Goal: Task Accomplishment & Management: Manage account settings

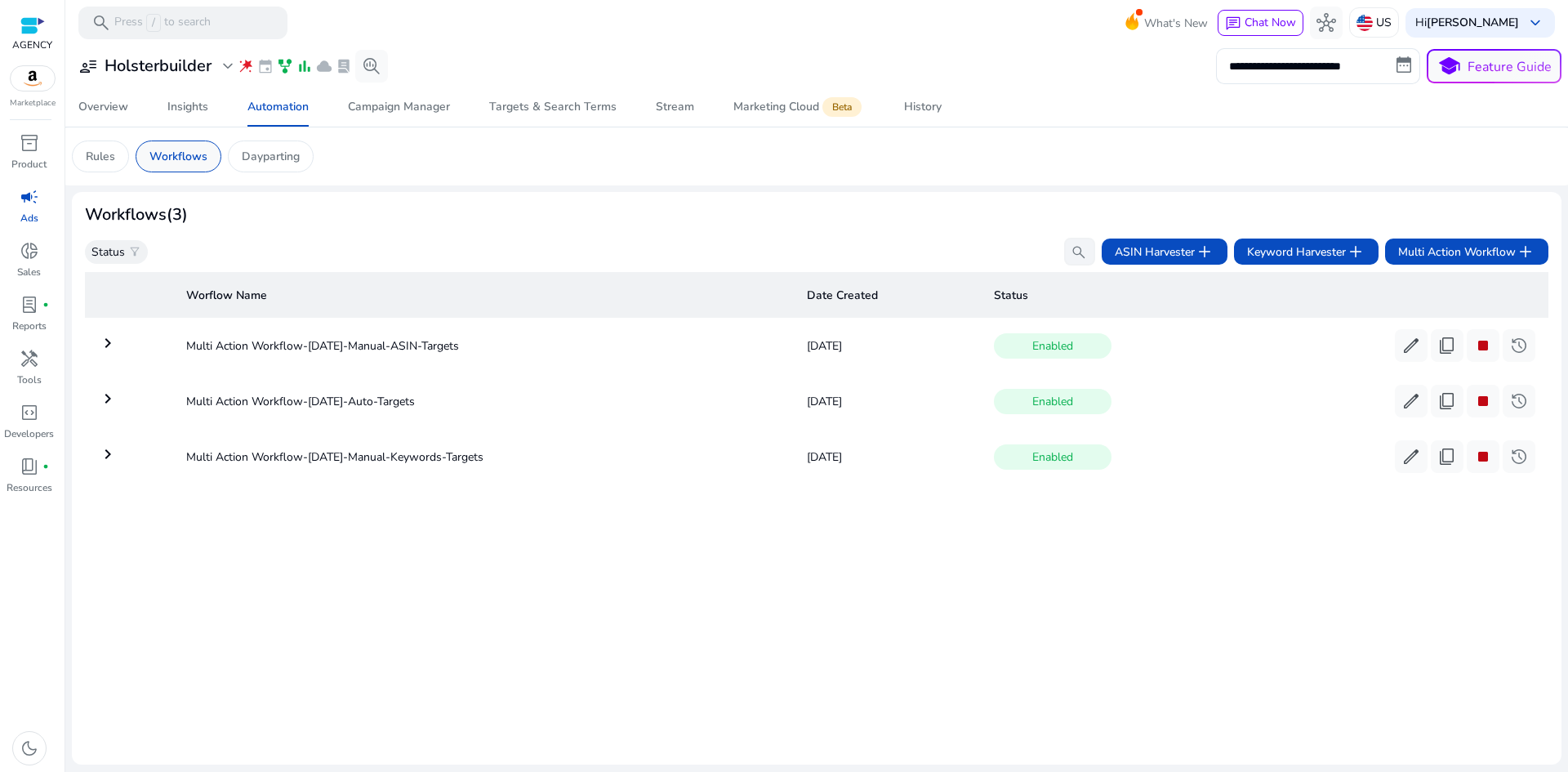
click at [163, 149] on p "Workflows" at bounding box center [178, 156] width 58 height 17
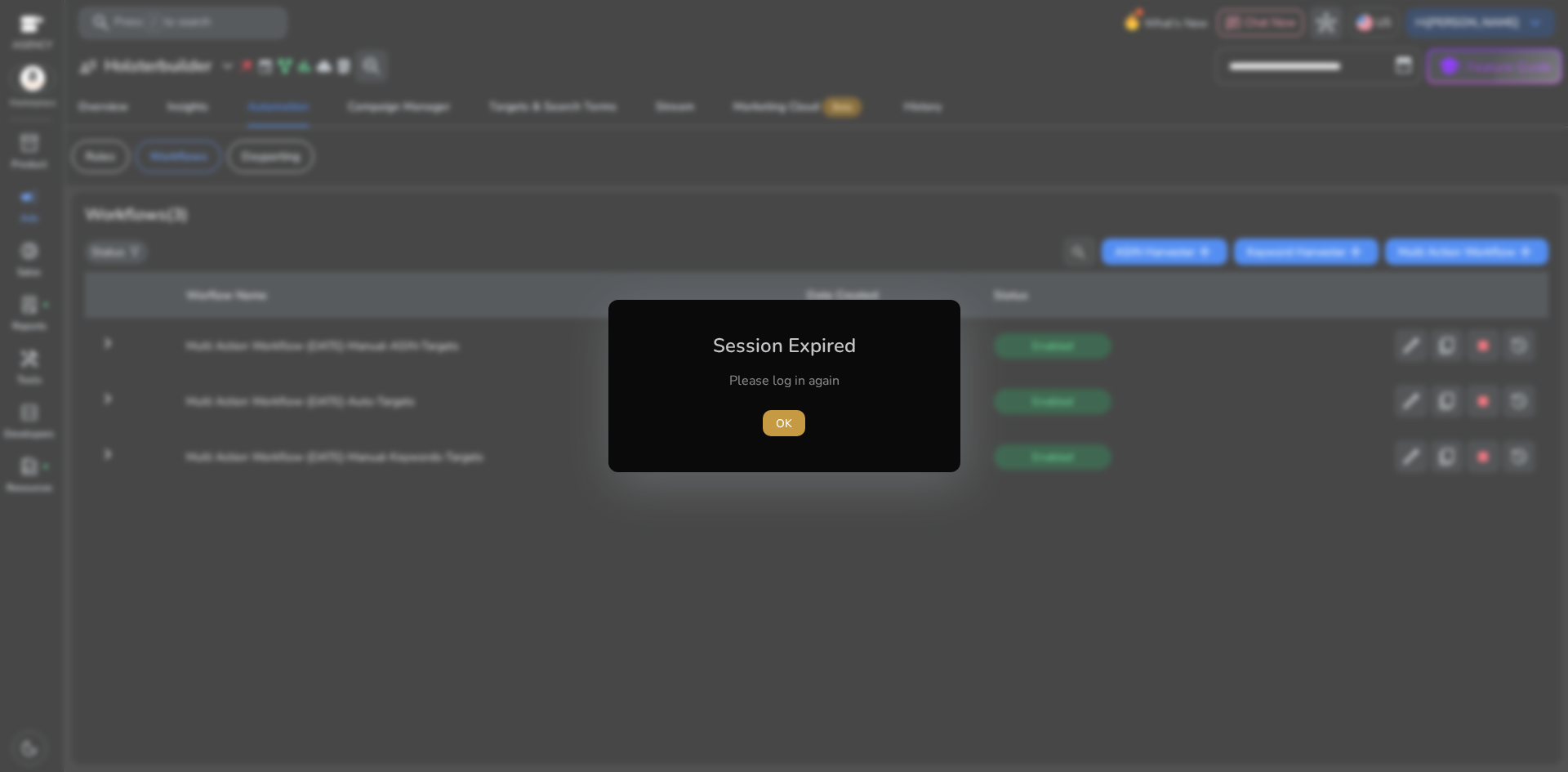
click at [785, 429] on span "OK" at bounding box center [784, 423] width 16 height 17
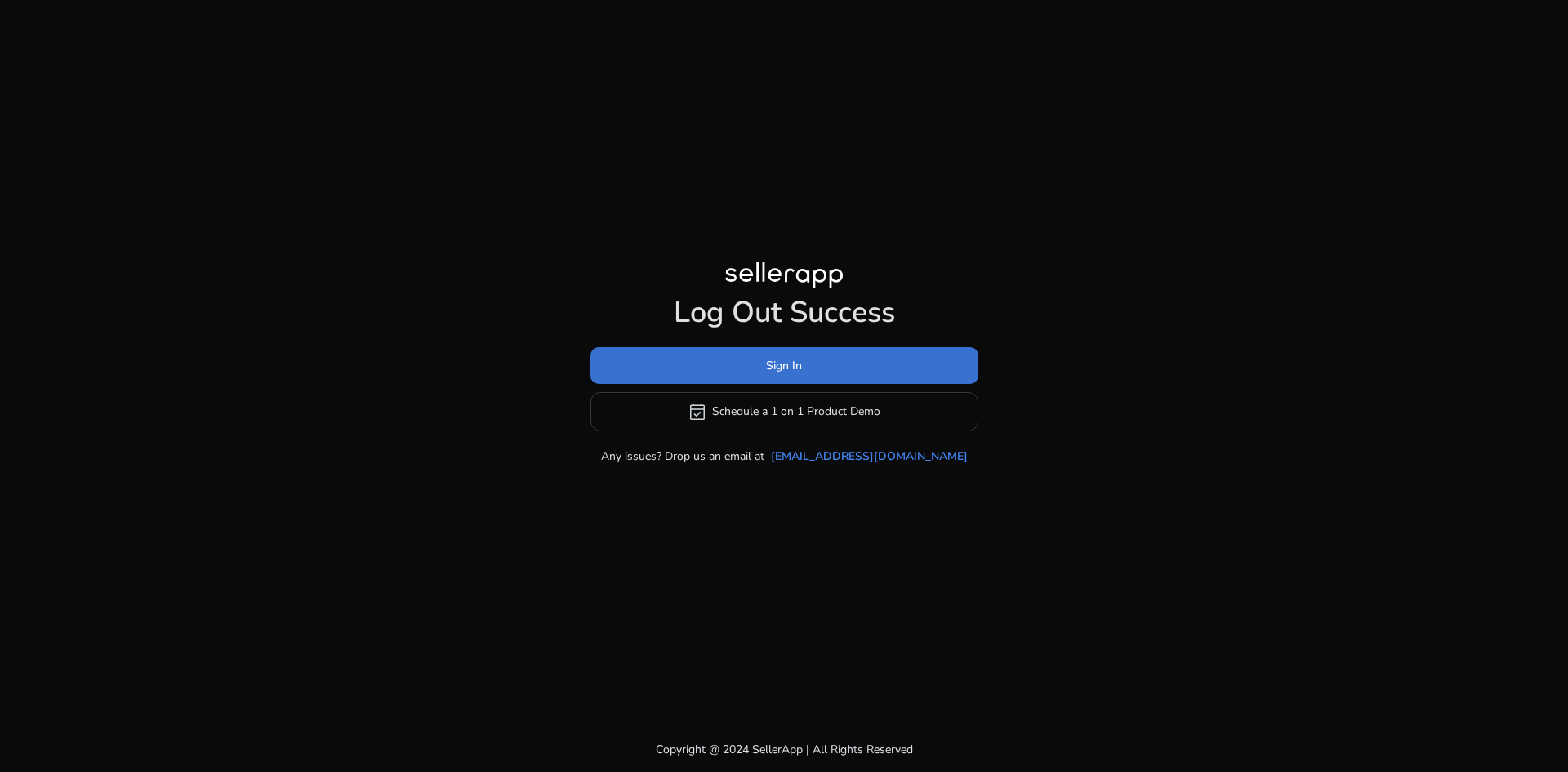
click at [800, 364] on span "Sign In" at bounding box center [784, 365] width 36 height 17
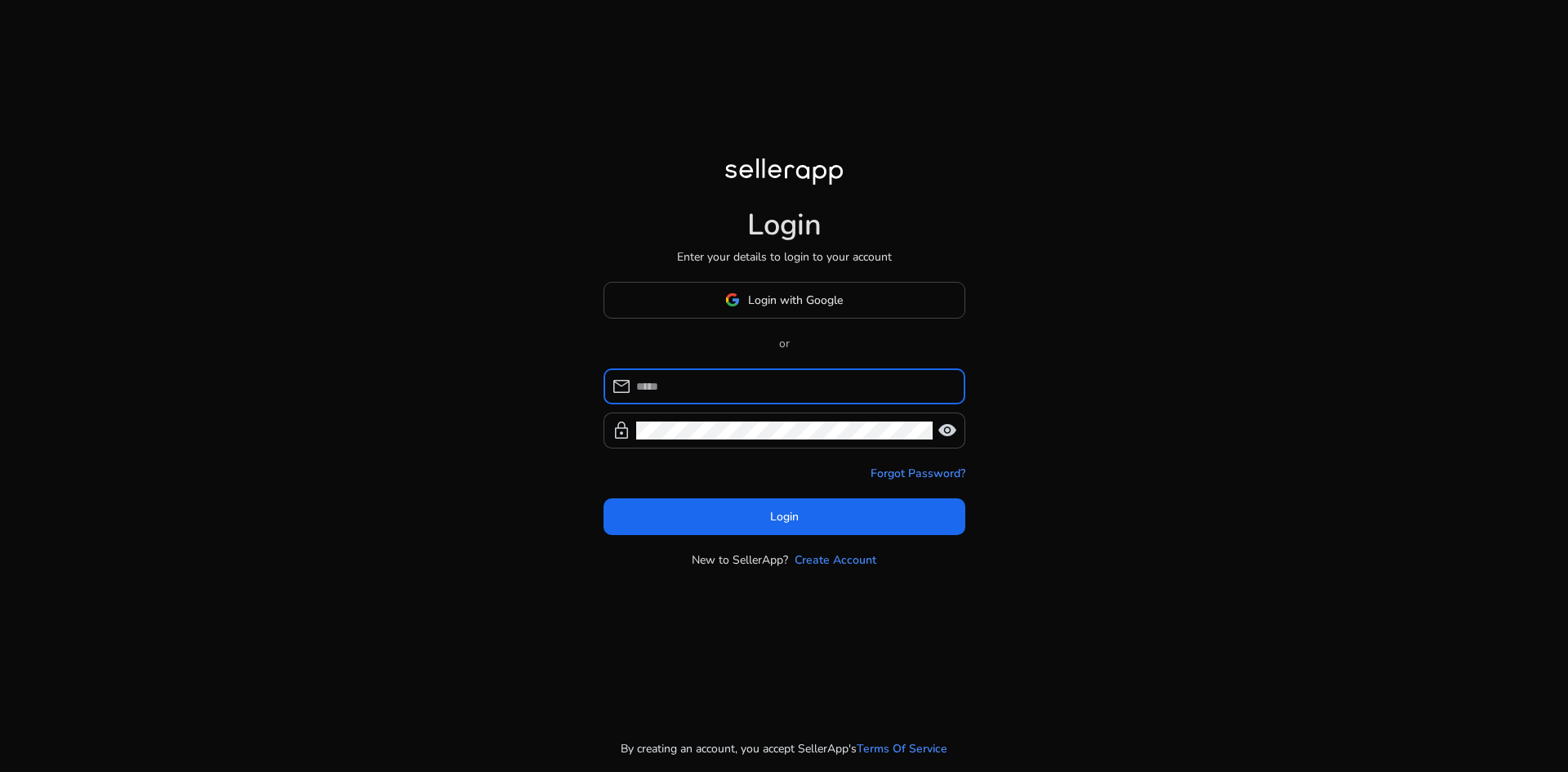
type input "**********"
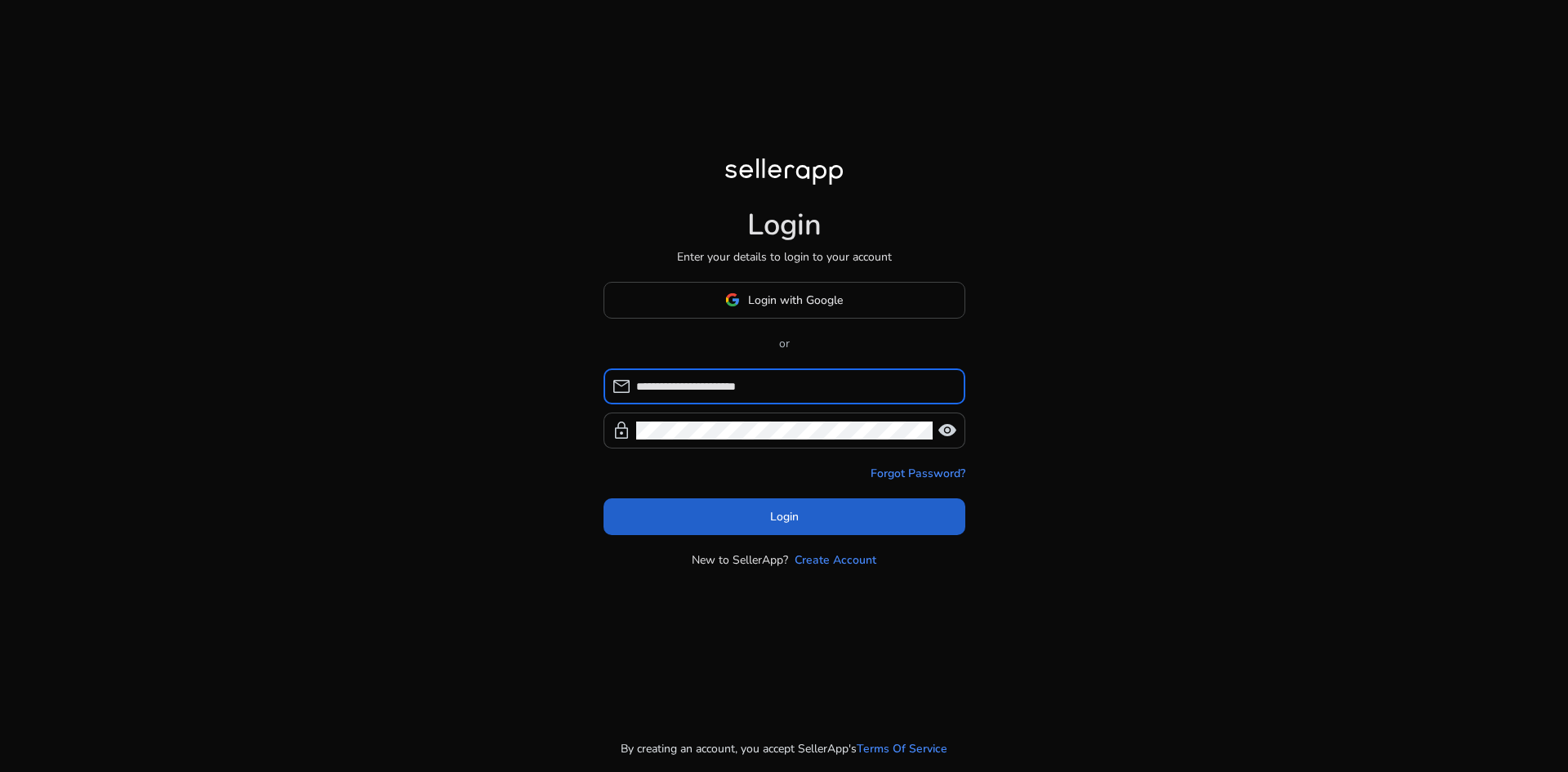
click at [713, 511] on span at bounding box center [784, 516] width 362 height 39
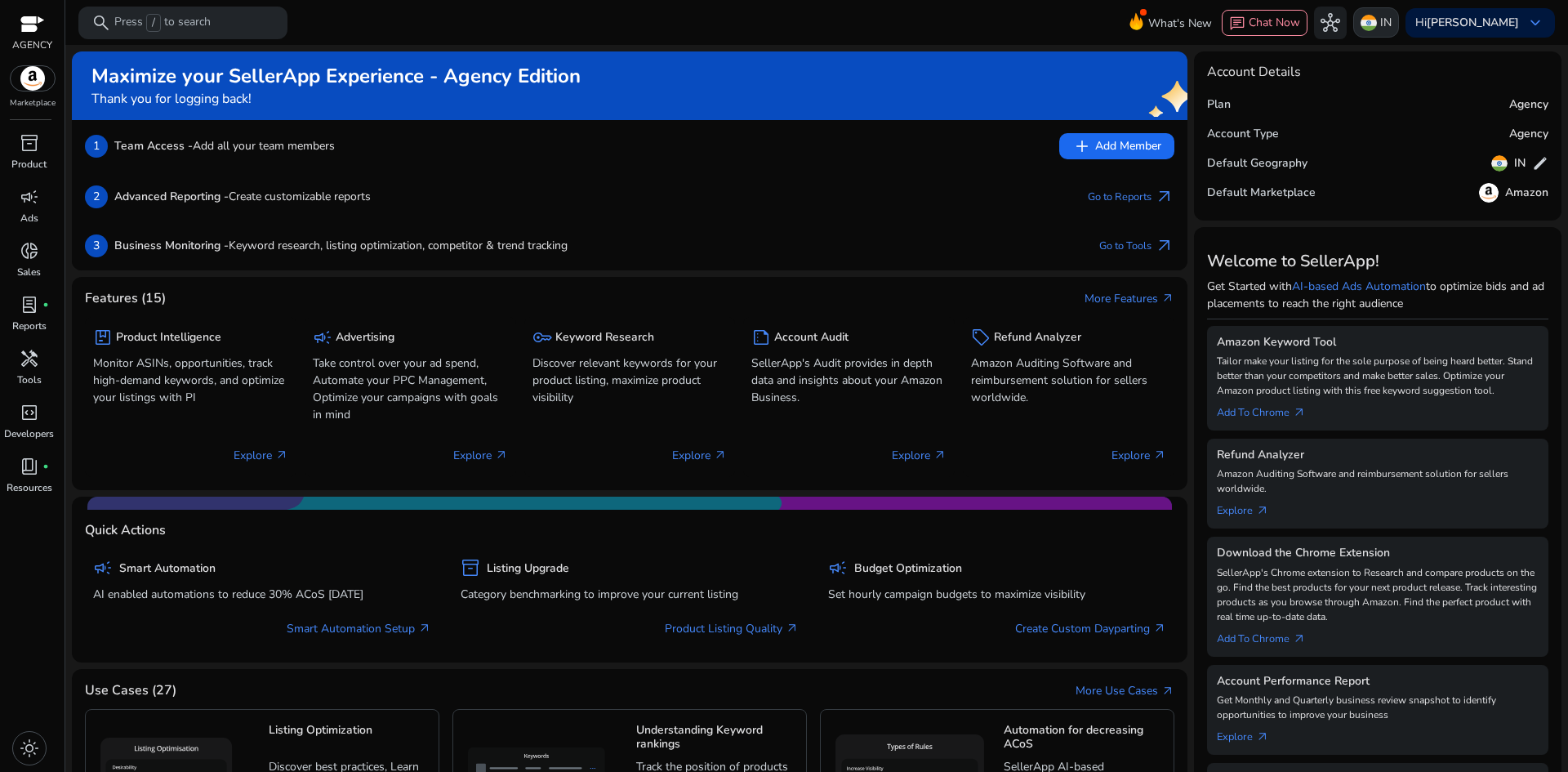
click at [1391, 22] on p "IN" at bounding box center [1385, 22] width 12 height 29
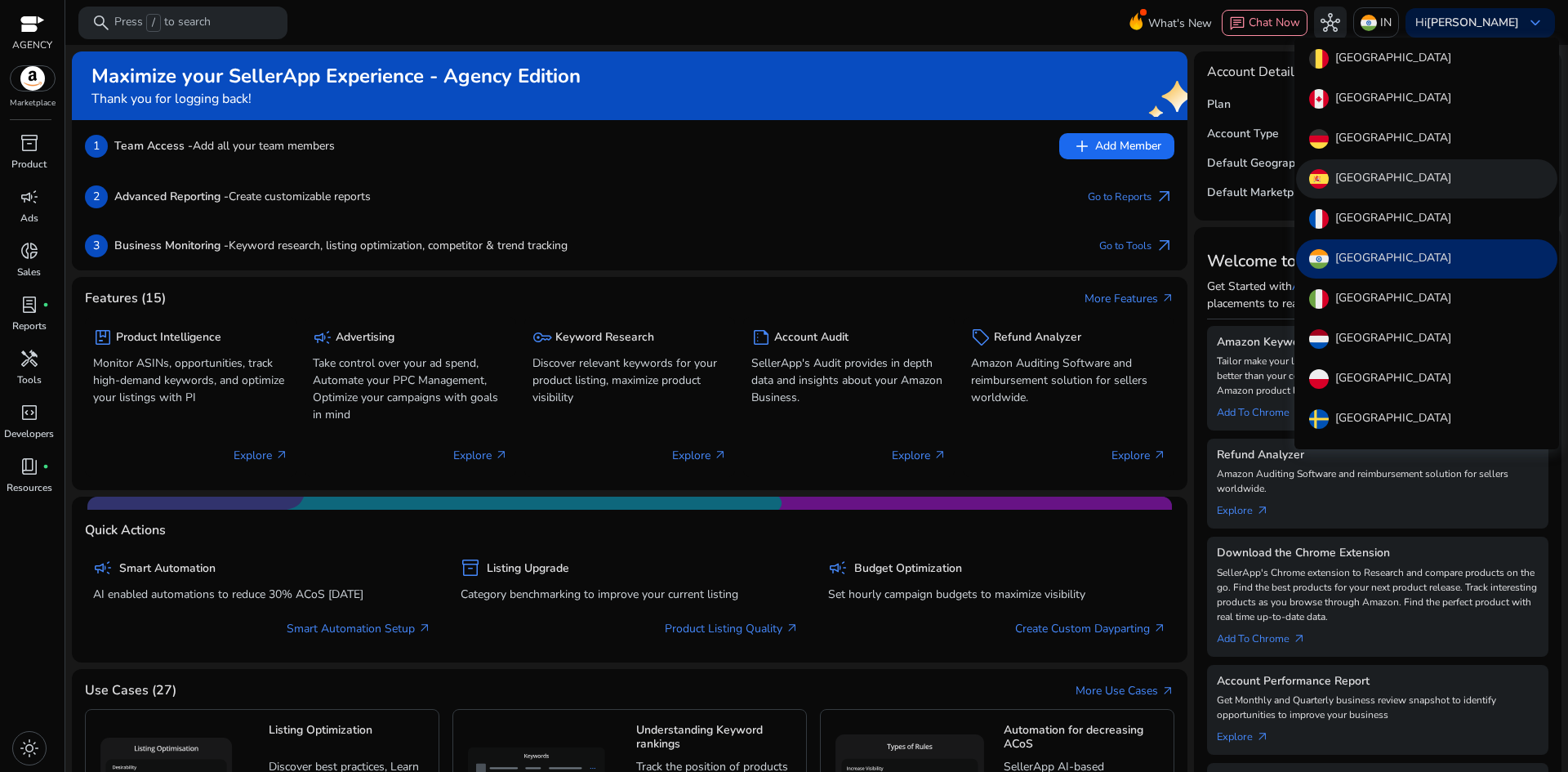
scroll to position [101, 0]
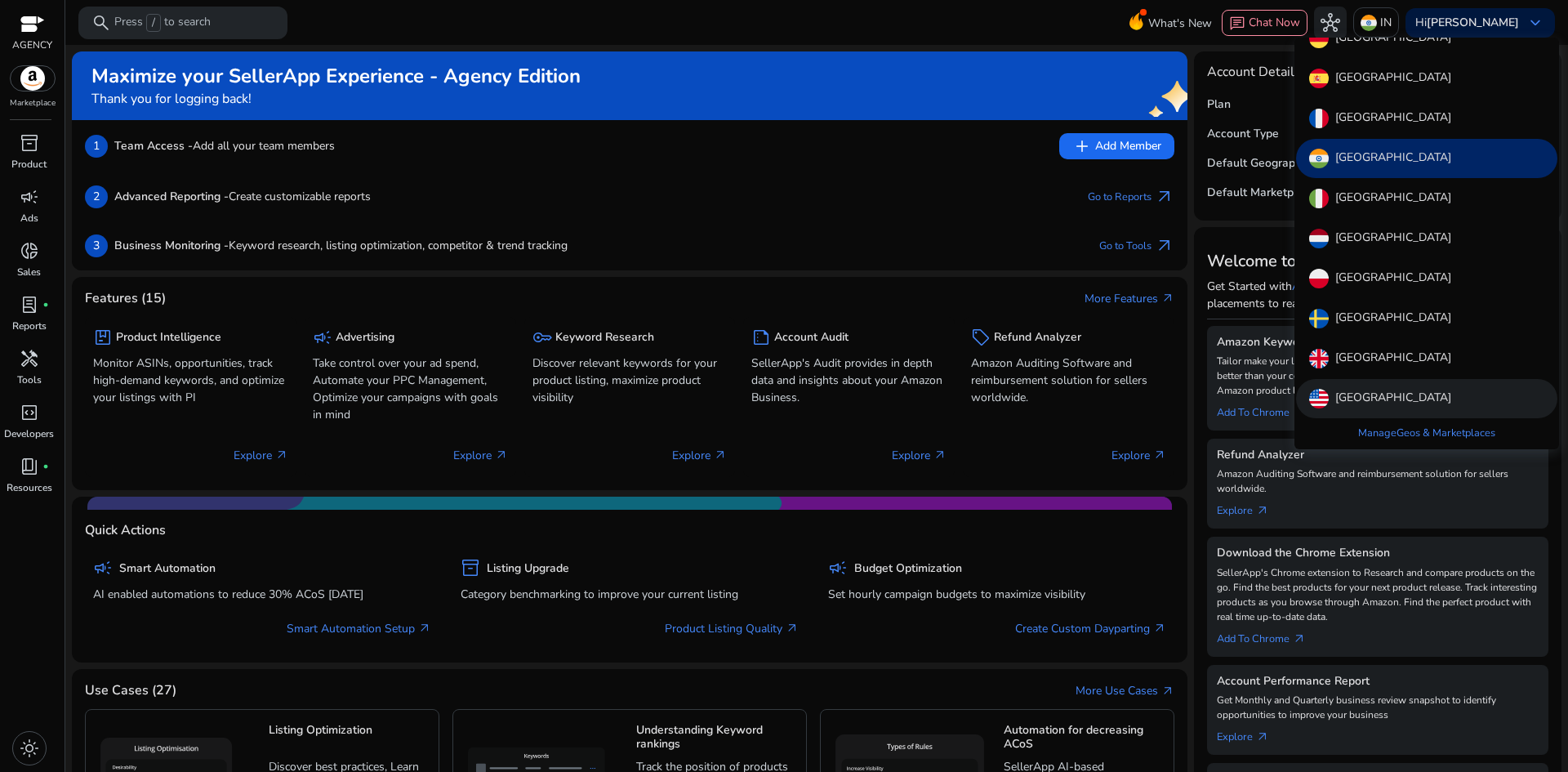
click at [1381, 390] on p "[GEOGRAPHIC_DATA]" at bounding box center [1393, 398] width 116 height 20
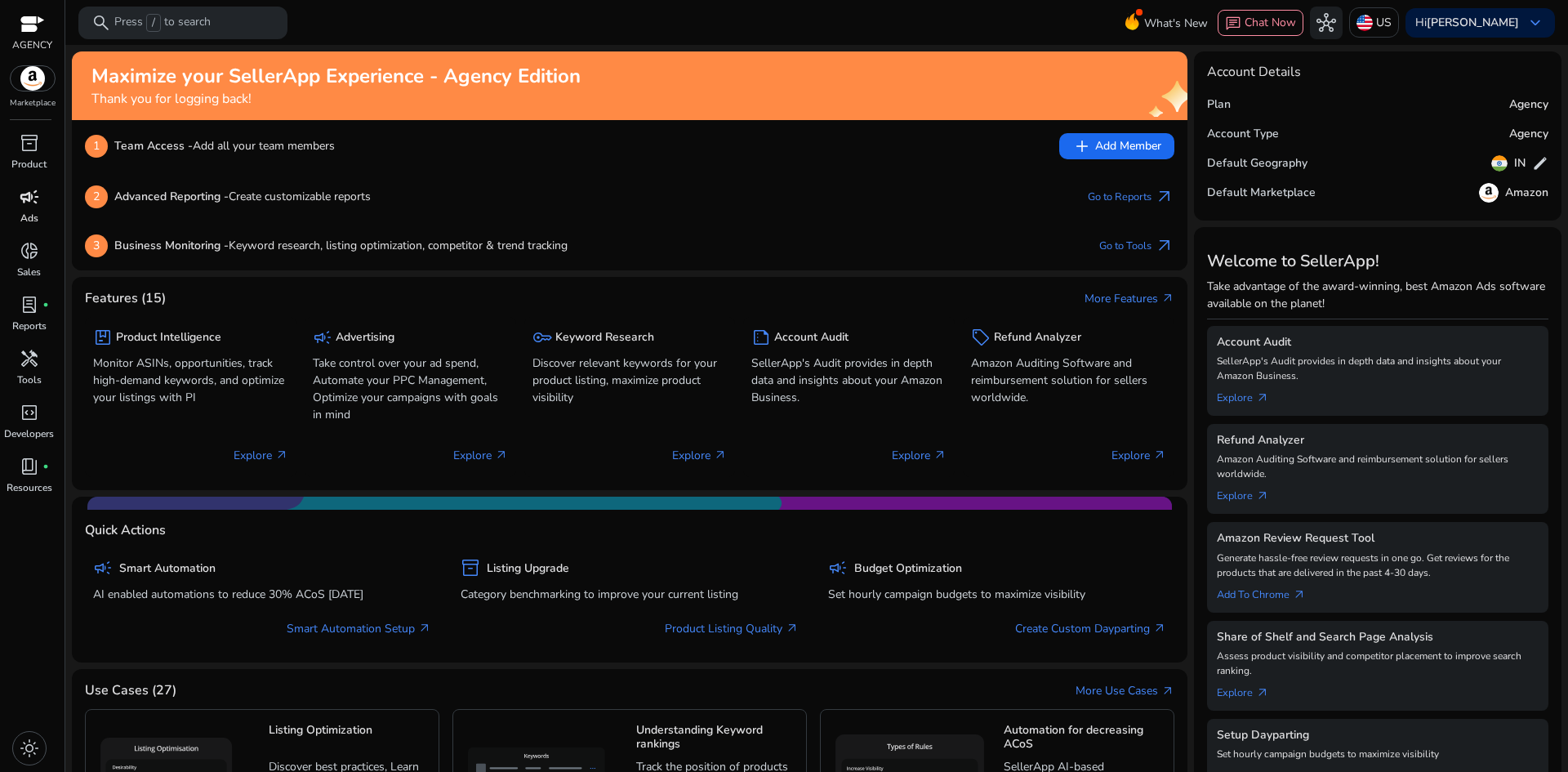
click at [40, 198] on div "campaign" at bounding box center [29, 196] width 45 height 26
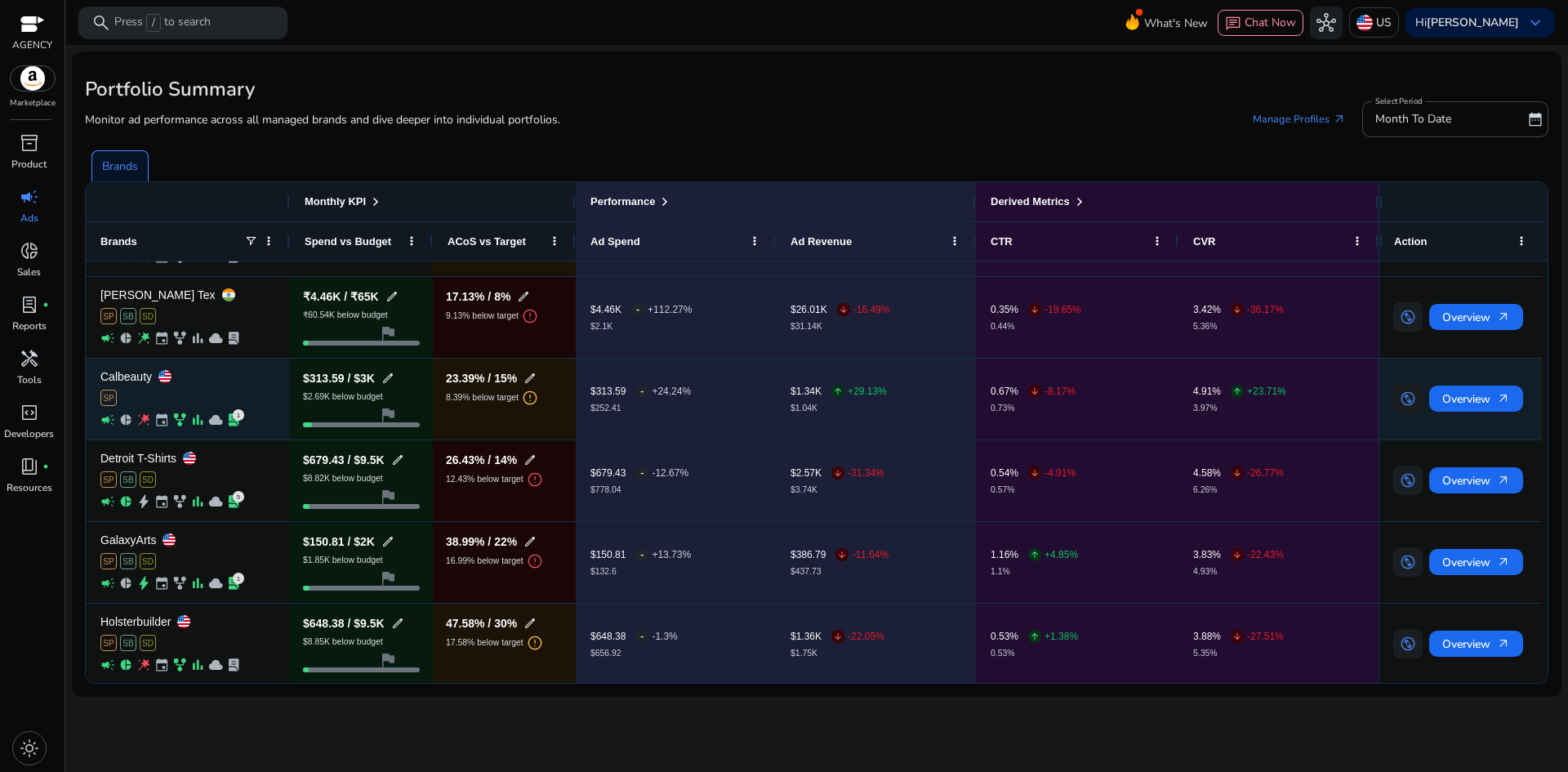
scroll to position [232, 0]
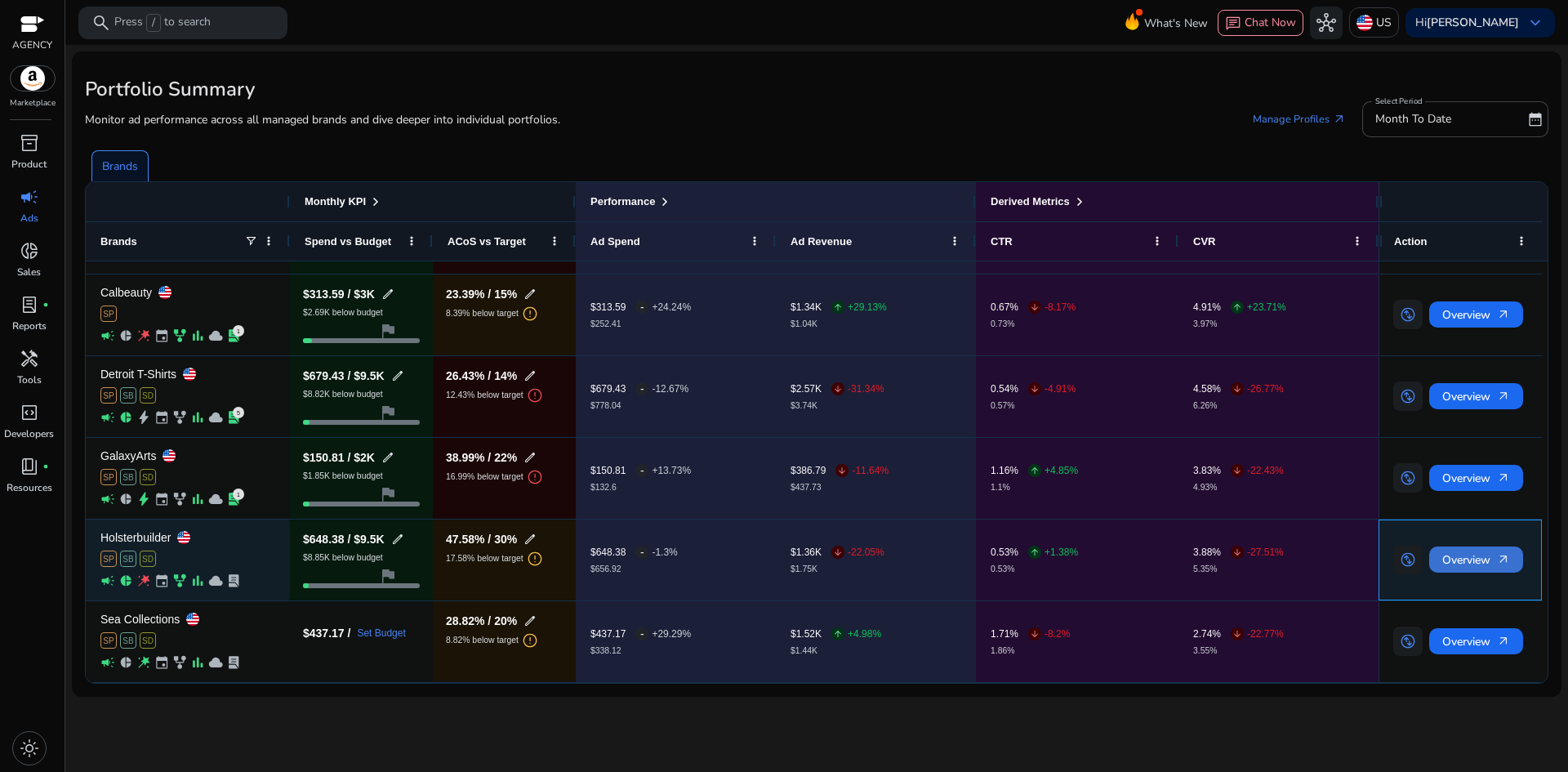
click at [1457, 556] on span "Overview arrow_outward" at bounding box center [1476, 560] width 68 height 34
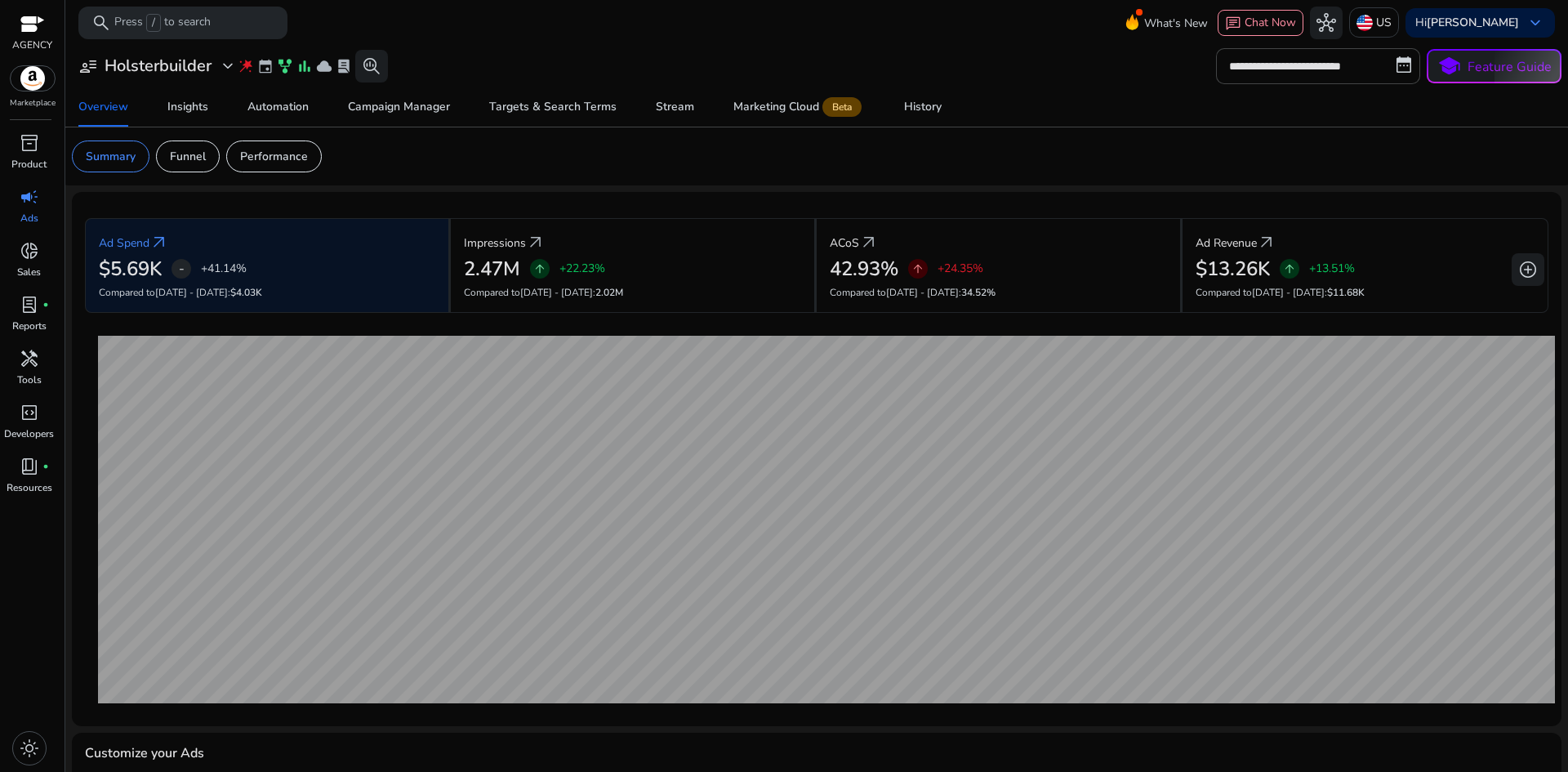
click at [915, 86] on mat-card "**********" at bounding box center [817, 66] width 1515 height 43
click at [916, 102] on div "History" at bounding box center [923, 107] width 37 height 12
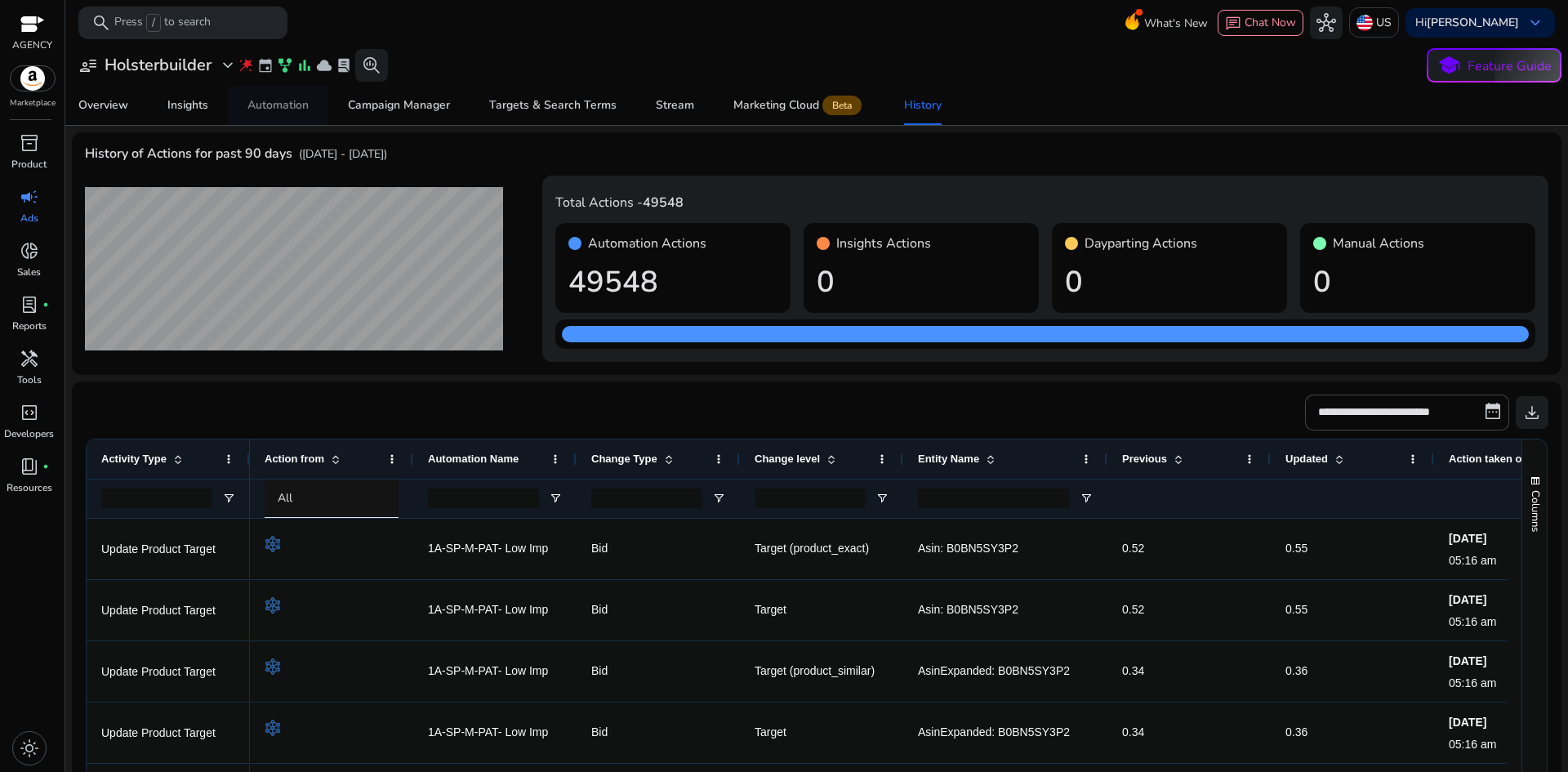
click at [290, 105] on div "Automation" at bounding box center [278, 105] width 62 height 12
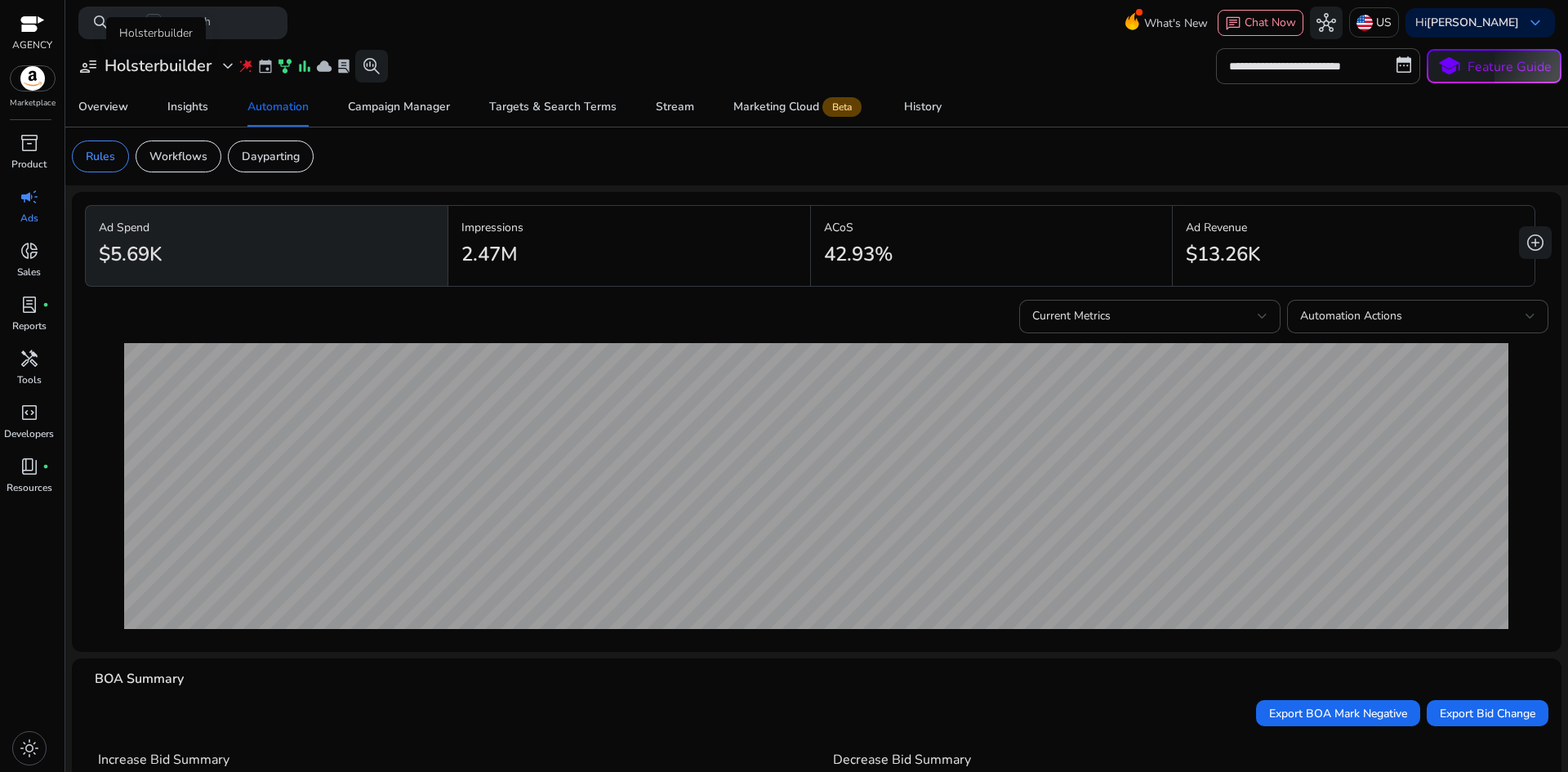
click at [159, 67] on h3 "Holsterbuilder" at bounding box center [158, 66] width 107 height 20
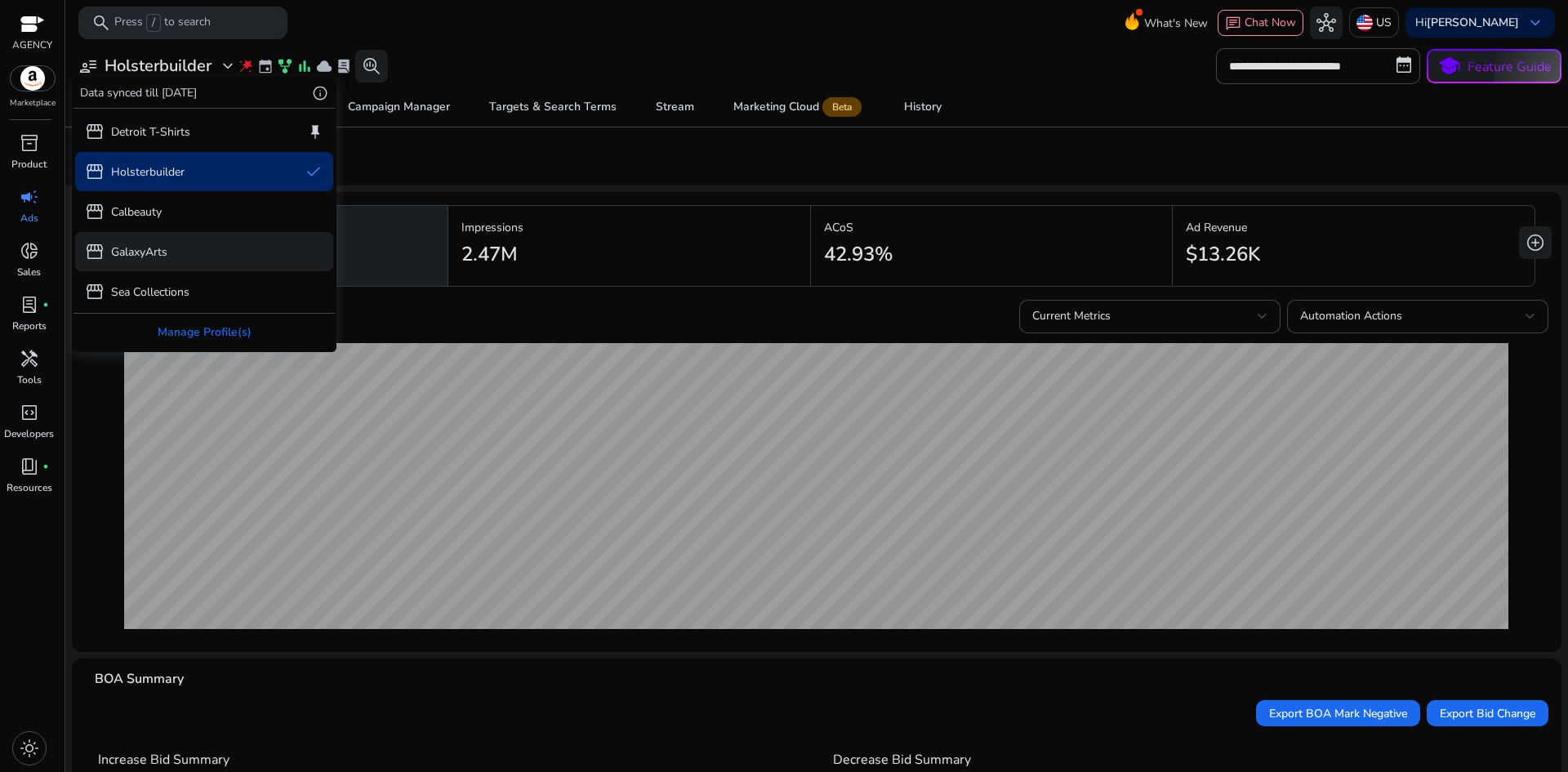
click at [144, 259] on p "GalaxyArts" at bounding box center [139, 251] width 56 height 17
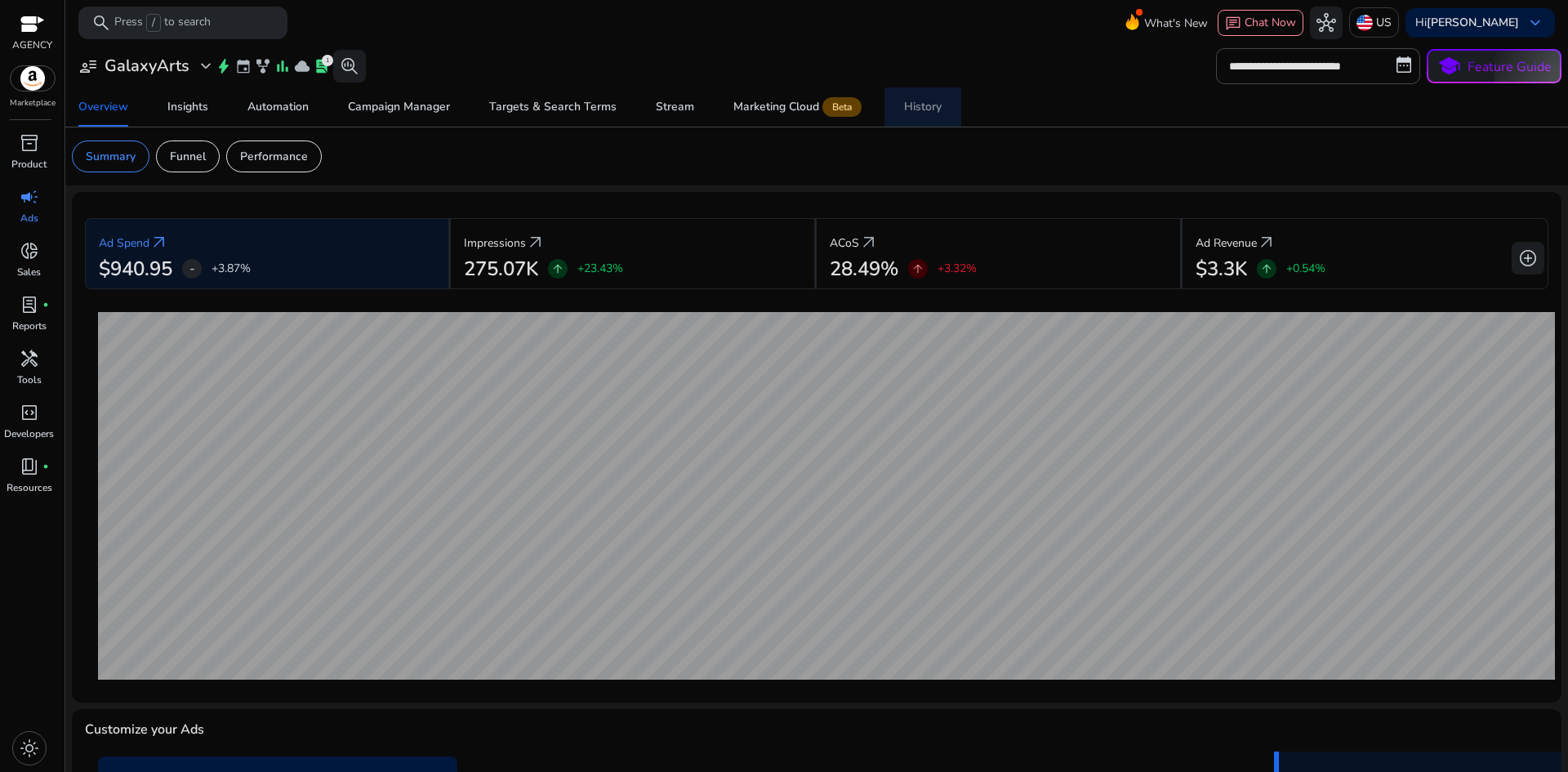
click at [938, 106] on div "History" at bounding box center [923, 107] width 37 height 12
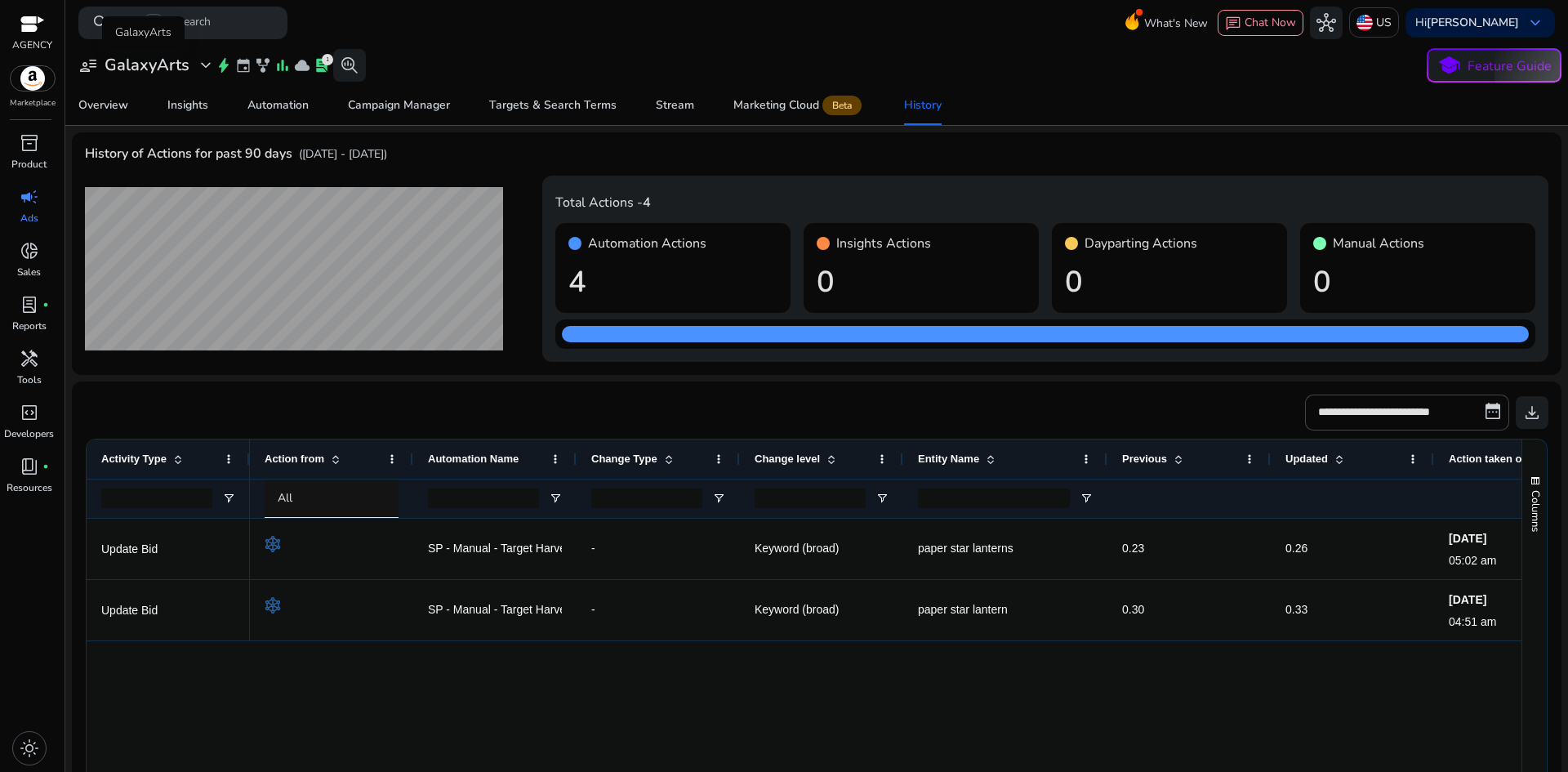
click at [139, 67] on h3 "GalaxyArts" at bounding box center [146, 65] width 85 height 20
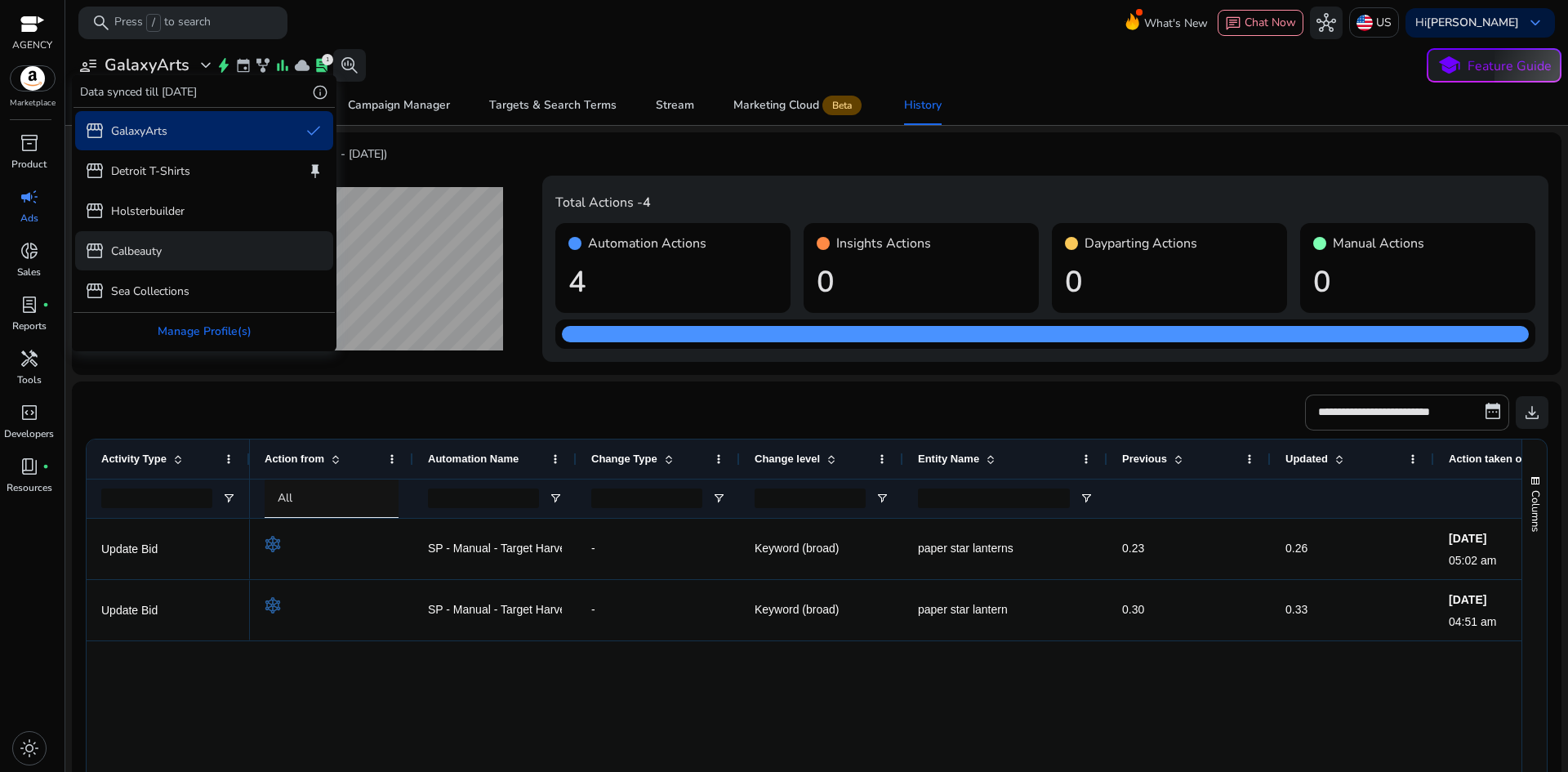
click at [140, 239] on div "storefront Calbeauty" at bounding box center [204, 250] width 259 height 39
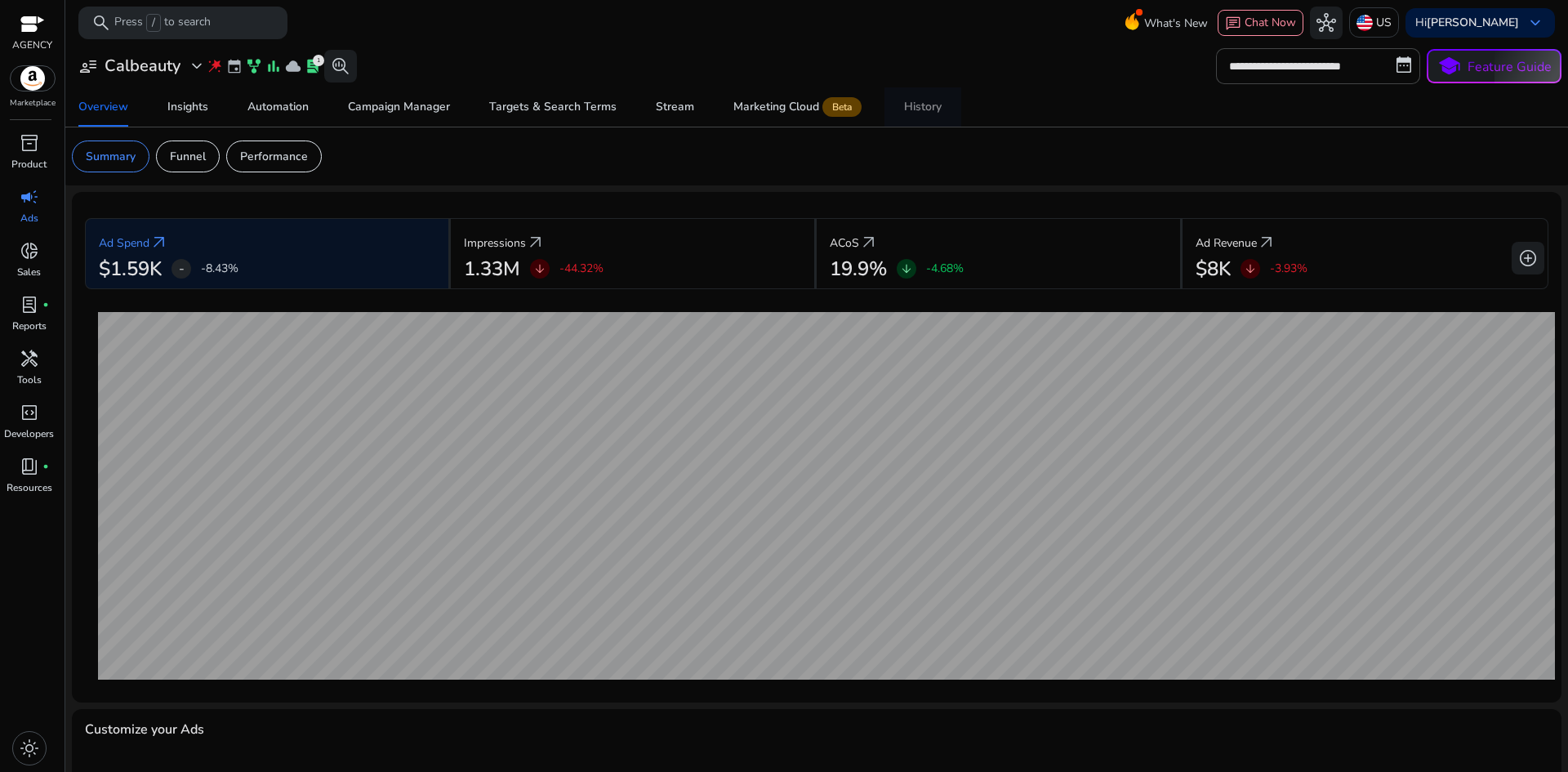
click at [905, 111] on div "History" at bounding box center [923, 107] width 37 height 12
